Goal: Check status: Check status

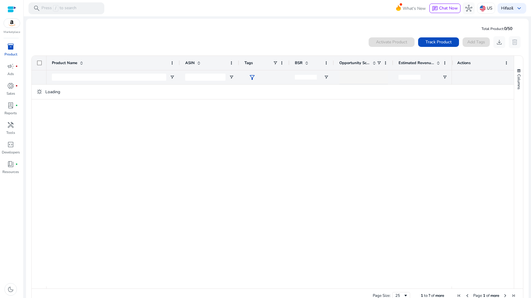
click at [14, 50] on div "inventory_2" at bounding box center [10, 46] width 17 height 9
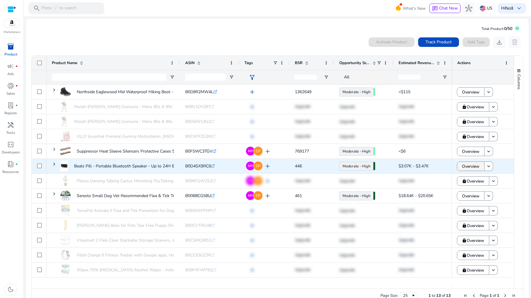
click at [465, 163] on span "Overview" at bounding box center [470, 166] width 17 height 12
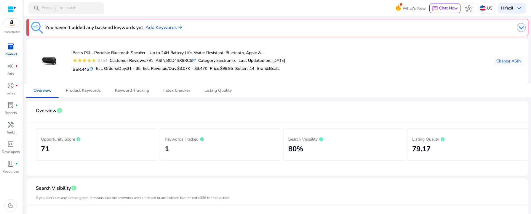
click at [92, 70] on mat-icon "refresh" at bounding box center [91, 69] width 5 height 6
click at [179, 58] on div "ASIN: B0D4SX9RC6 .st0{fill:#2c8af8}" at bounding box center [176, 60] width 40 height 6
copy div "B0D4SX9RC6"
